Goal: Navigation & Orientation: Find specific page/section

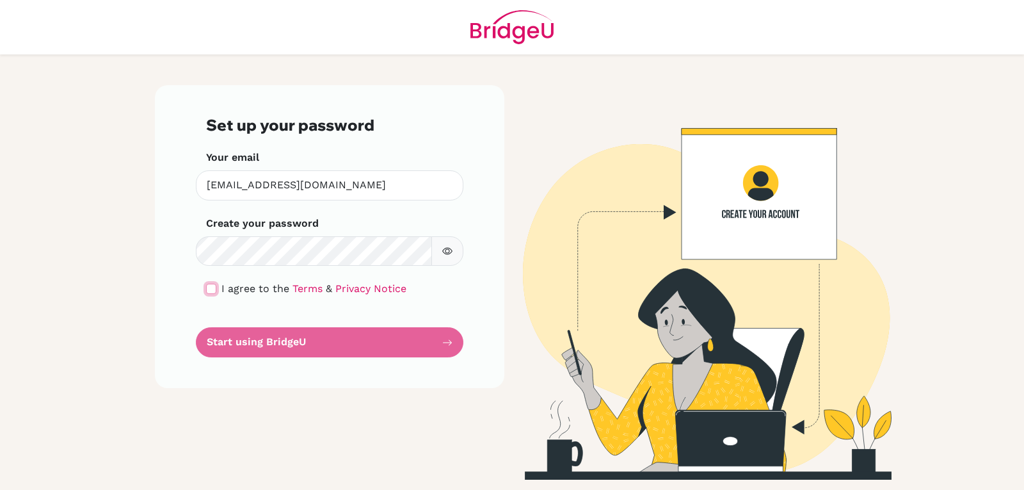
click at [212, 285] on input "checkbox" at bounding box center [211, 288] width 10 height 10
checkbox input "true"
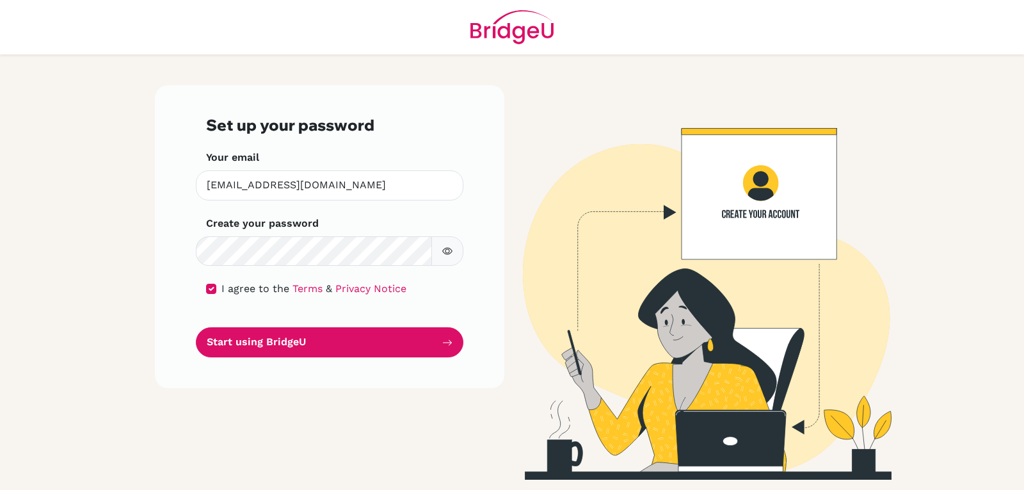
click at [443, 259] on button "button" at bounding box center [447, 251] width 32 height 30
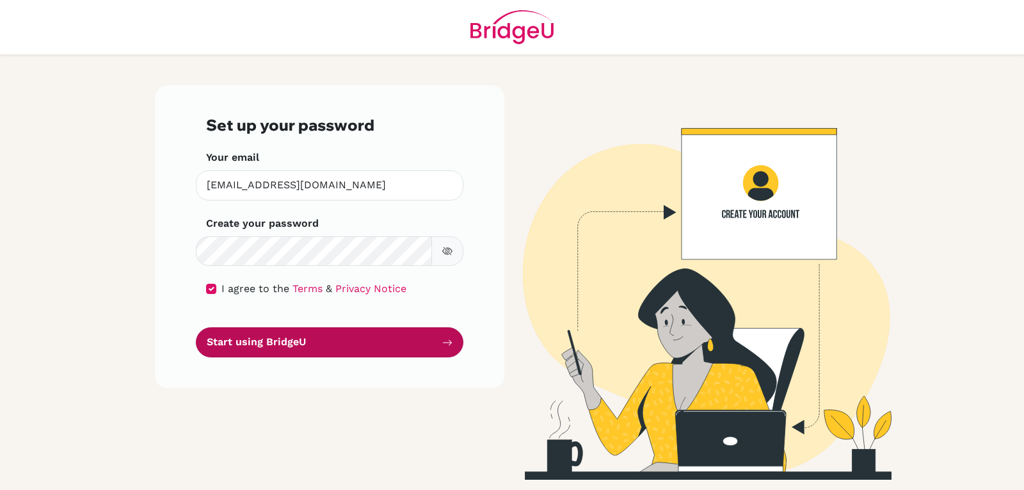
click at [358, 346] on button "Start using BridgeU" at bounding box center [329, 342] width 267 height 30
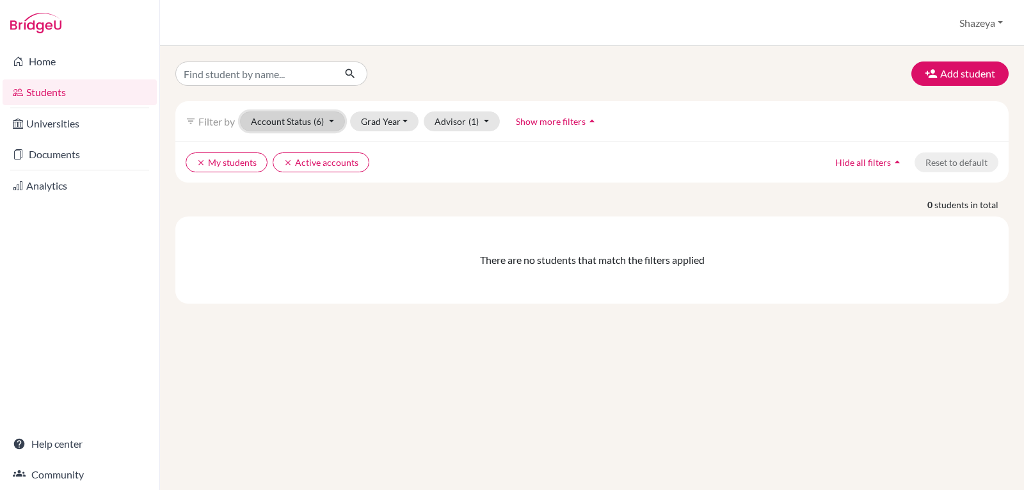
click at [312, 121] on button "Account Status (6)" at bounding box center [292, 121] width 105 height 20
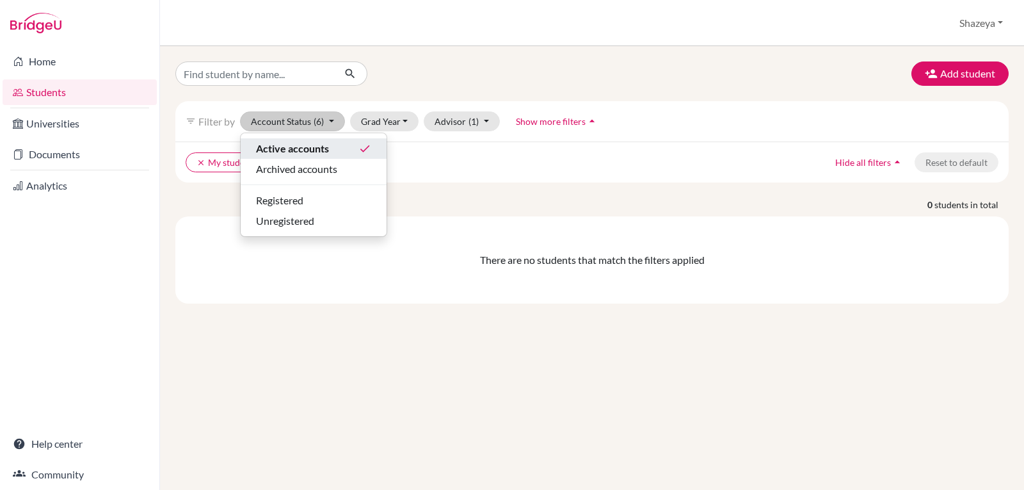
click at [275, 146] on span "Active accounts" at bounding box center [292, 148] width 73 height 15
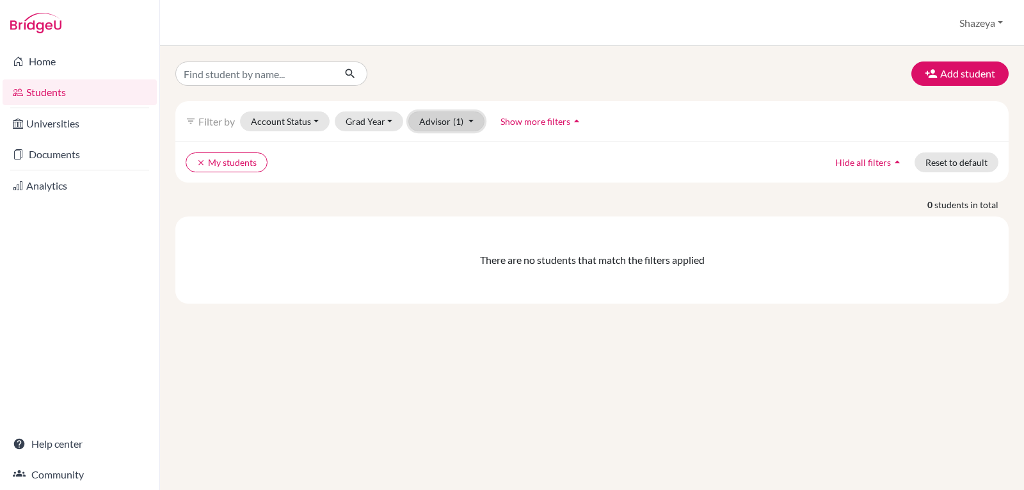
click at [456, 128] on button "Advisor (1)" at bounding box center [446, 121] width 76 height 20
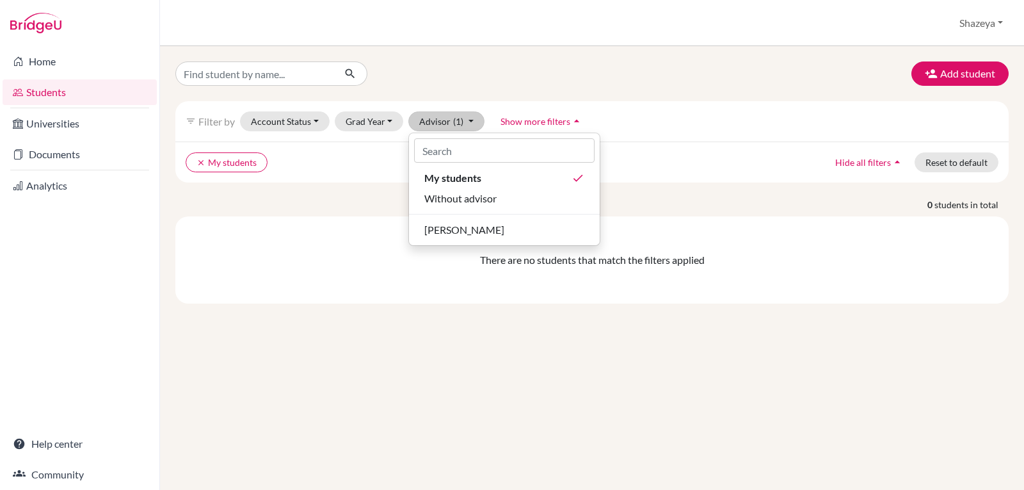
click at [80, 282] on div "Home Students Universities Documents Analytics Help center Community" at bounding box center [79, 267] width 159 height 443
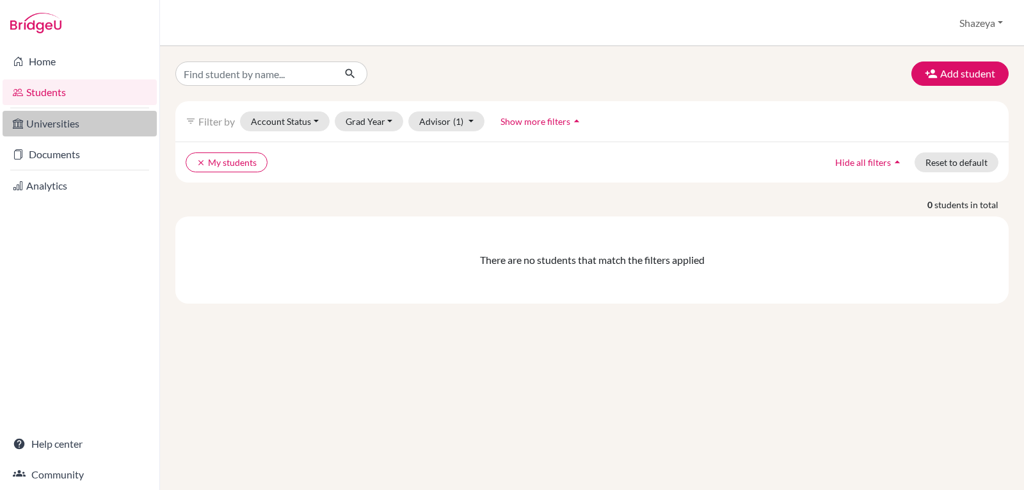
click at [68, 130] on link "Universities" at bounding box center [80, 124] width 154 height 26
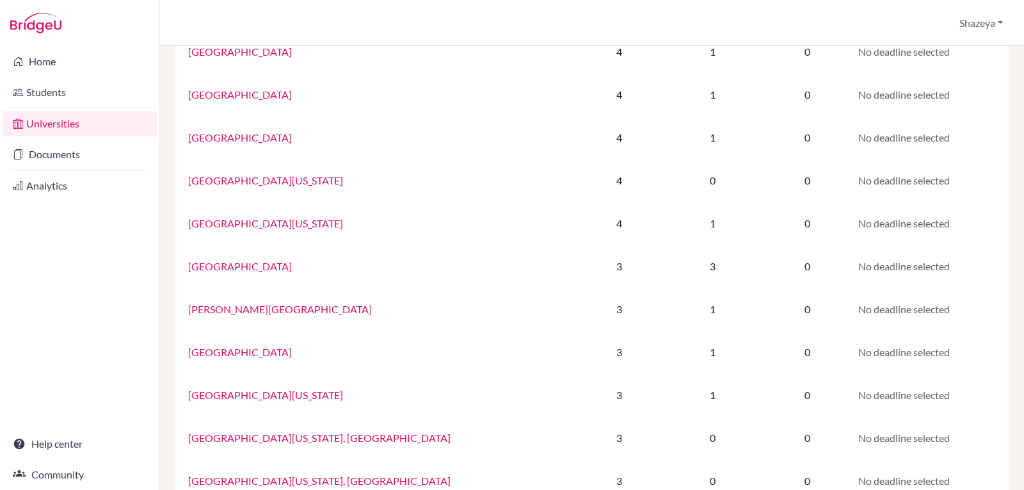
scroll to position [810, 0]
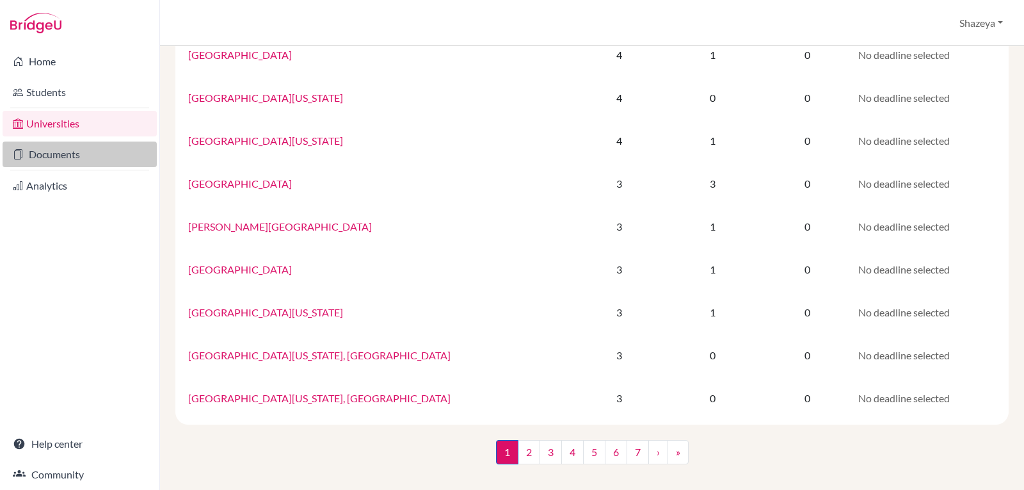
click at [46, 152] on link "Documents" at bounding box center [80, 154] width 154 height 26
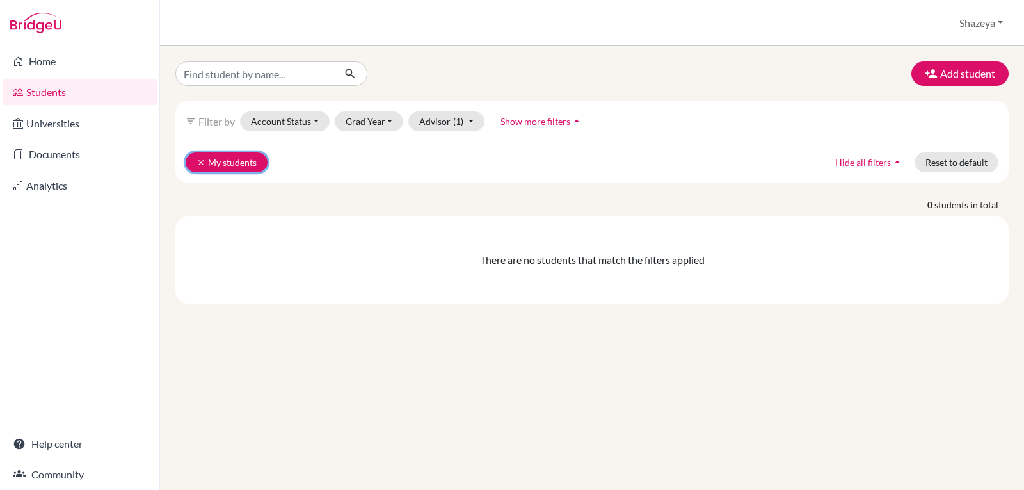
click at [230, 161] on button "clear My students" at bounding box center [227, 162] width 82 height 20
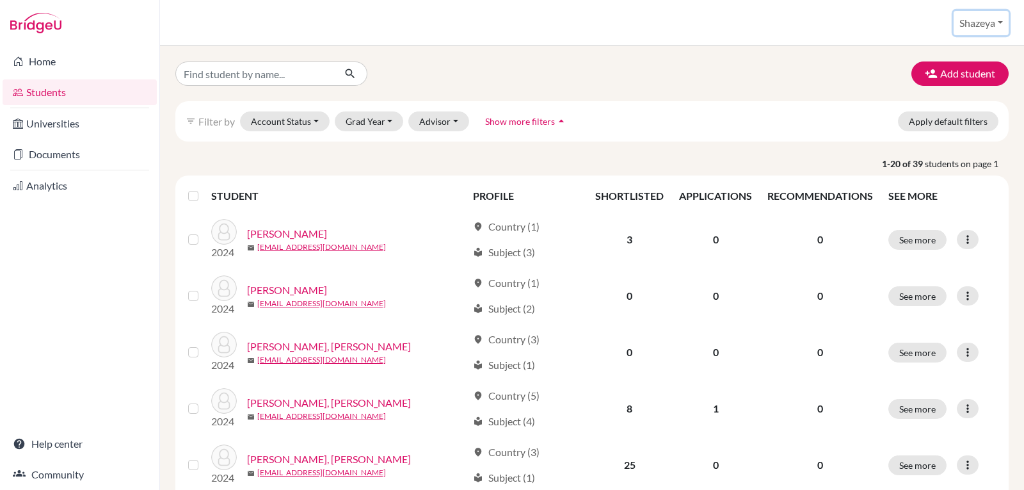
click at [987, 24] on button "Shazeya" at bounding box center [980, 23] width 55 height 24
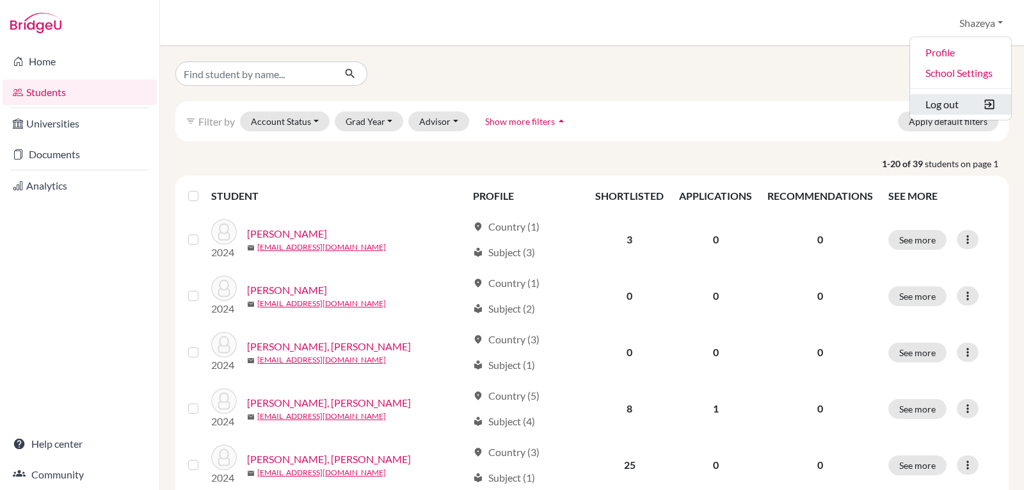
click at [929, 103] on button "Log out" at bounding box center [960, 104] width 101 height 20
